Goal: Navigation & Orientation: Find specific page/section

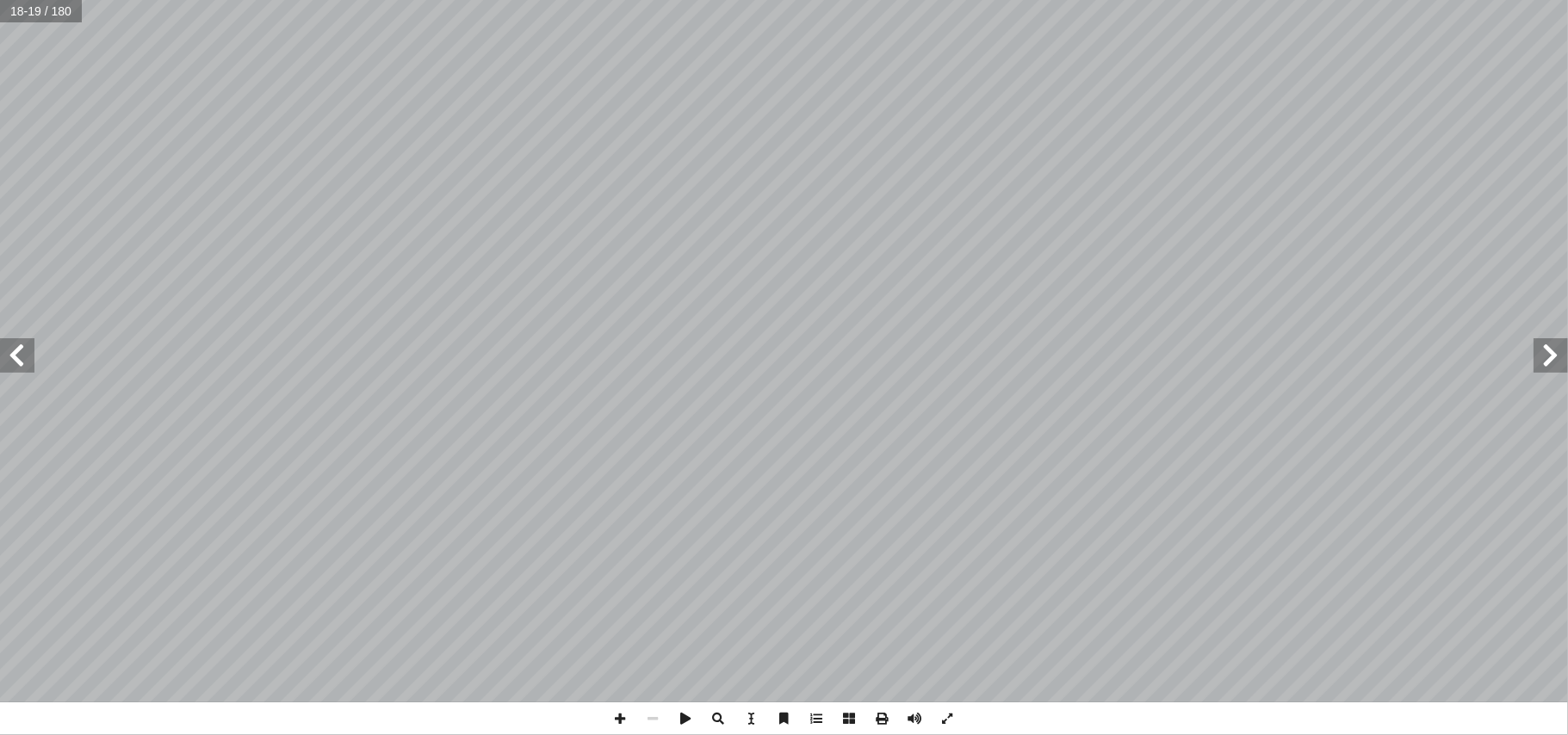
click at [17, 365] on span at bounding box center [17, 356] width 35 height 35
click at [1567, 348] on span at bounding box center [1551, 356] width 35 height 35
click at [21, 362] on span at bounding box center [17, 356] width 35 height 35
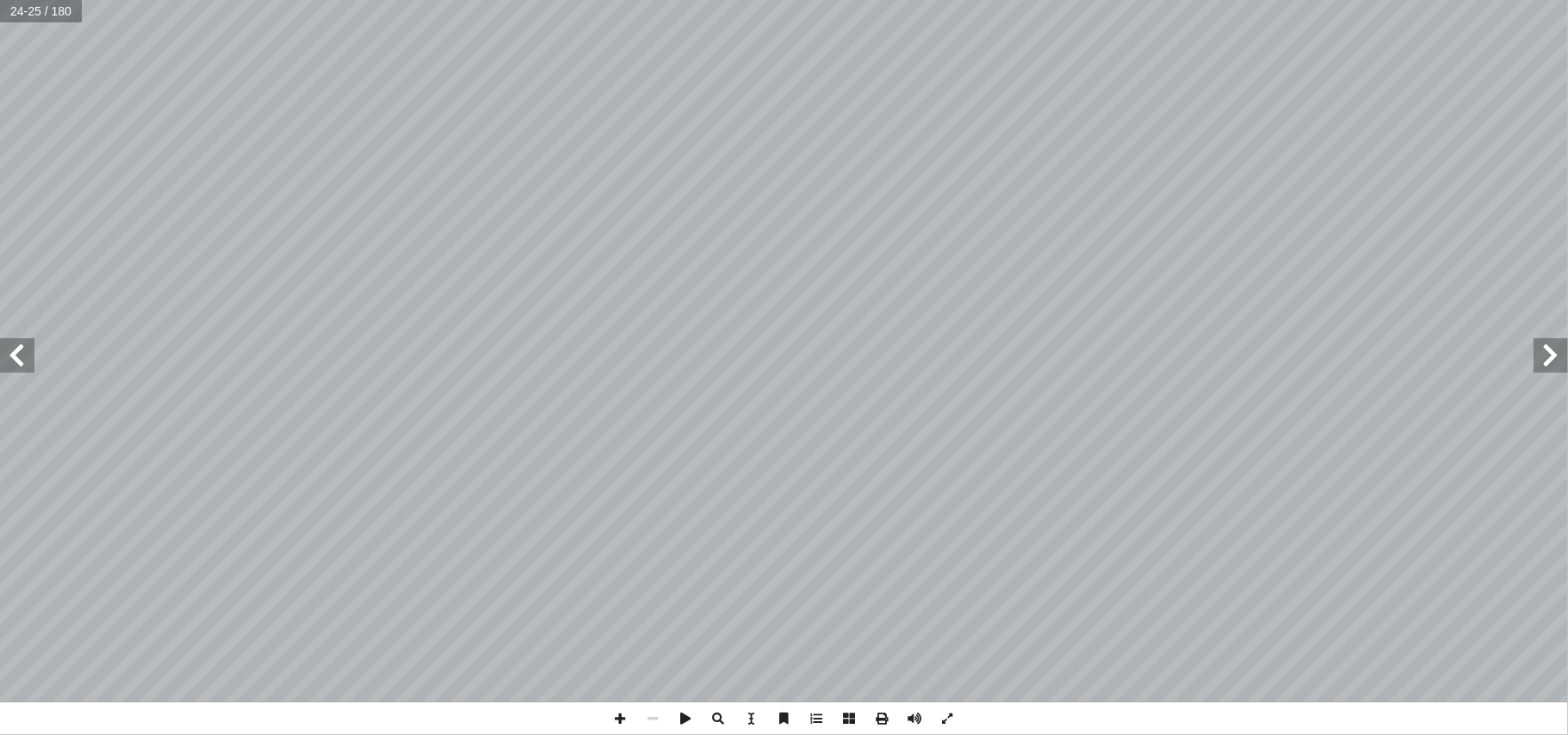
click at [21, 362] on span at bounding box center [17, 356] width 35 height 35
click at [624, 710] on span at bounding box center [621, 719] width 33 height 33
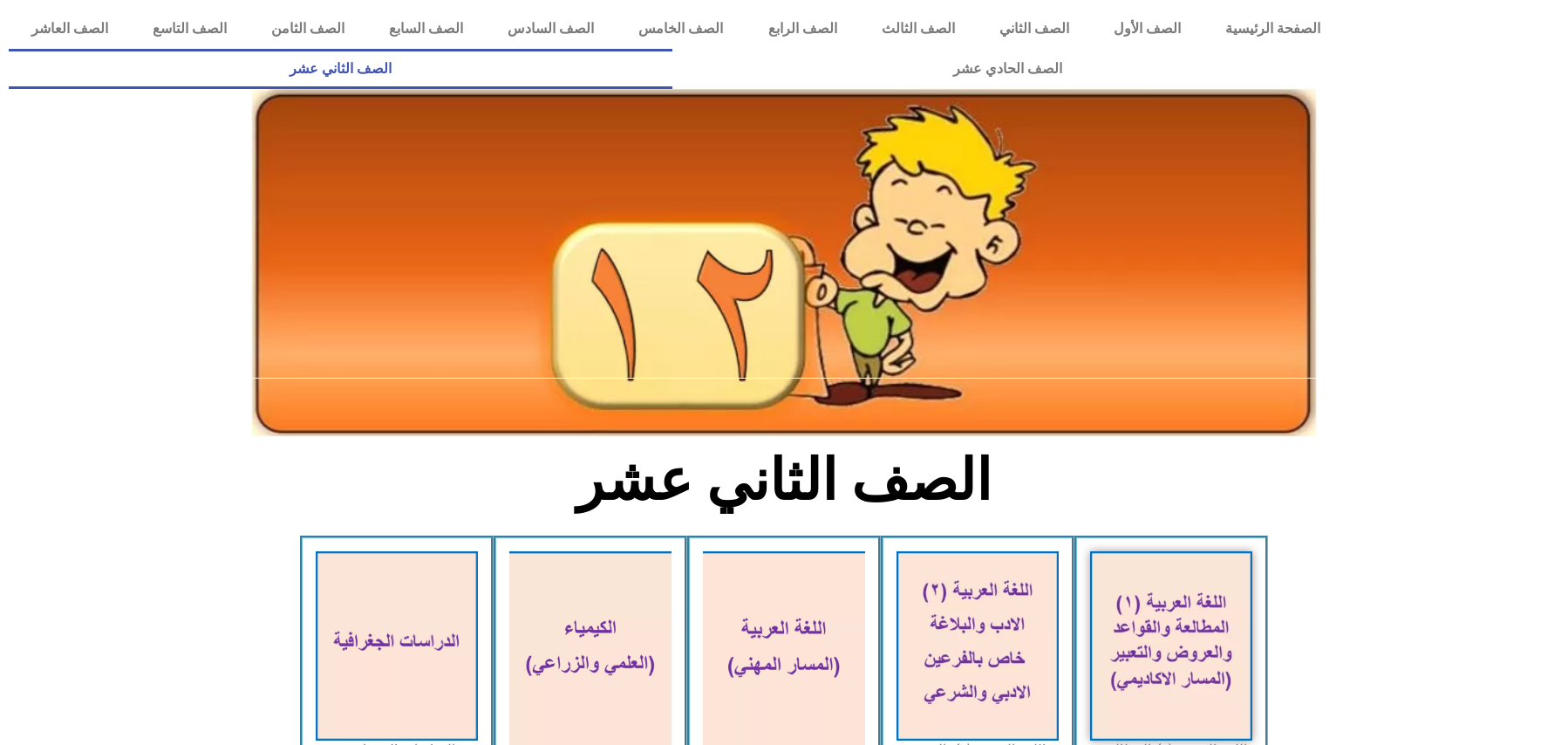
scroll to position [681, 0]
